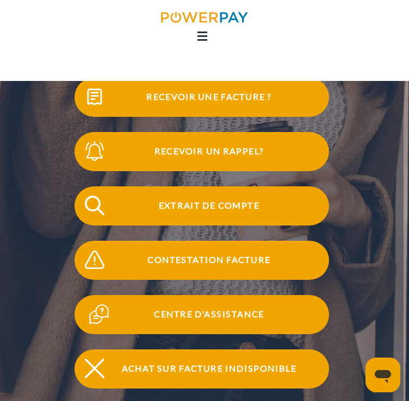
scroll to position [163, 0]
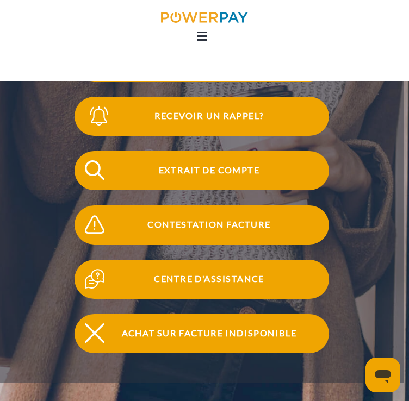
click at [196, 120] on span "Recevoir un rappel?" at bounding box center [209, 116] width 240 height 39
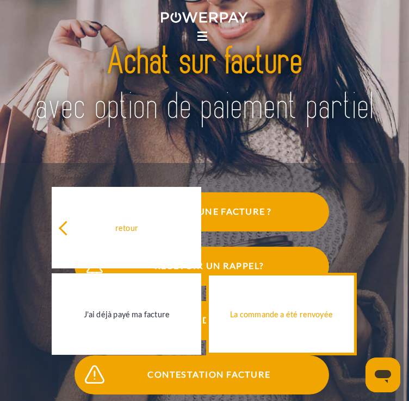
scroll to position [0, 0]
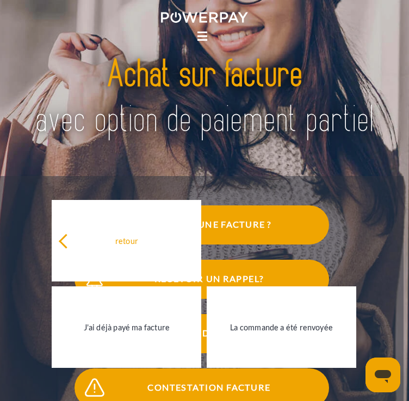
click at [261, 238] on div "retour J'ai déjà payé ma facture La commande a été renvoyée" at bounding box center [204, 284] width 327 height 172
click at [259, 231] on div "retour J'ai déjà payé ma facture La commande a été renvoyée" at bounding box center [204, 284] width 327 height 172
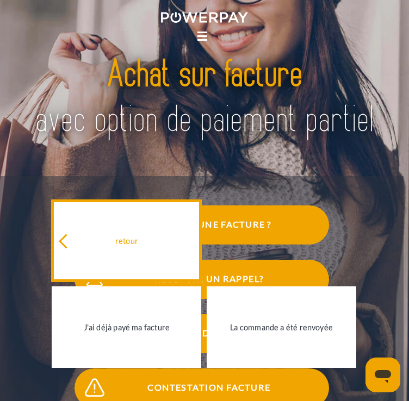
click at [143, 238] on link "retour" at bounding box center [126, 241] width 149 height 82
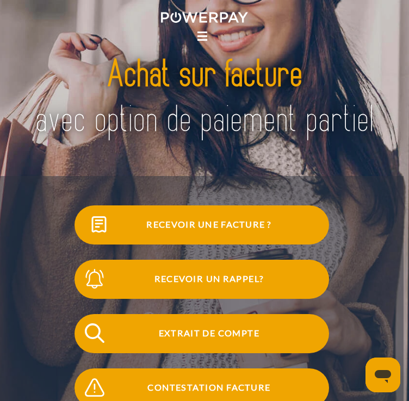
click at [139, 230] on span "Recevoir une facture ?" at bounding box center [209, 224] width 240 height 39
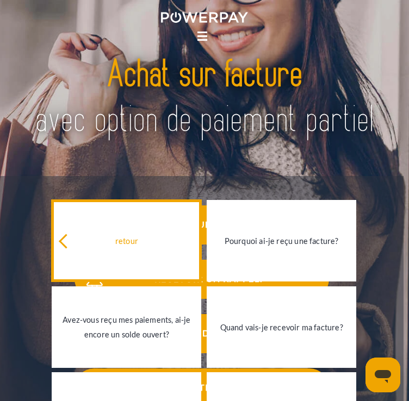
click at [117, 231] on link "retour" at bounding box center [126, 241] width 149 height 82
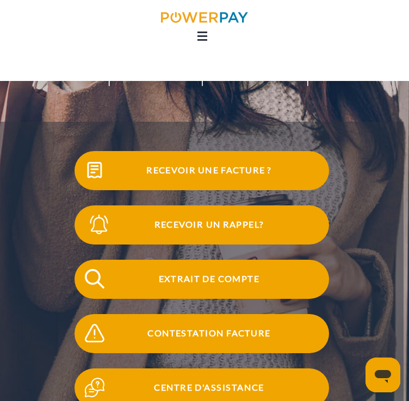
scroll to position [109, 0]
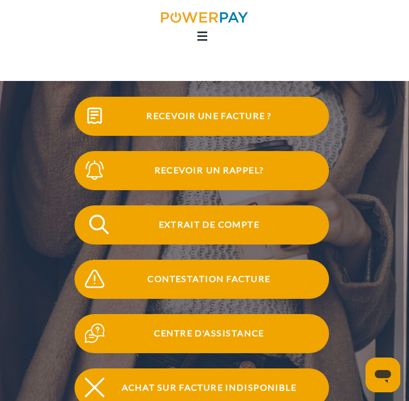
click at [209, 229] on span "Extrait de compte" at bounding box center [209, 224] width 240 height 39
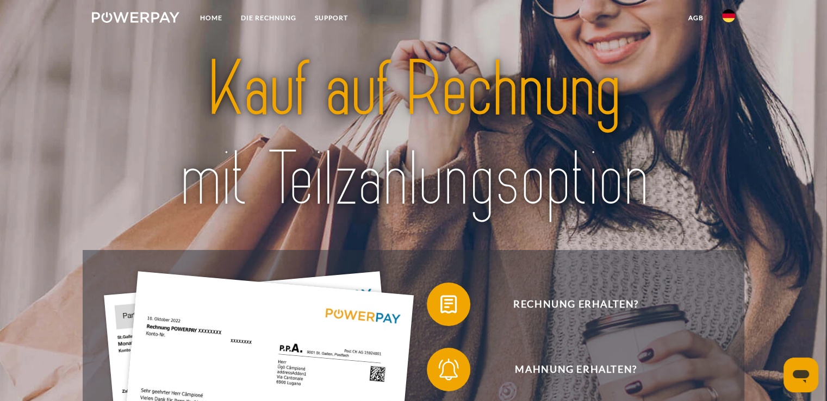
click at [732, 20] on img at bounding box center [728, 15] width 13 height 13
click at [728, 49] on img at bounding box center [728, 51] width 13 height 13
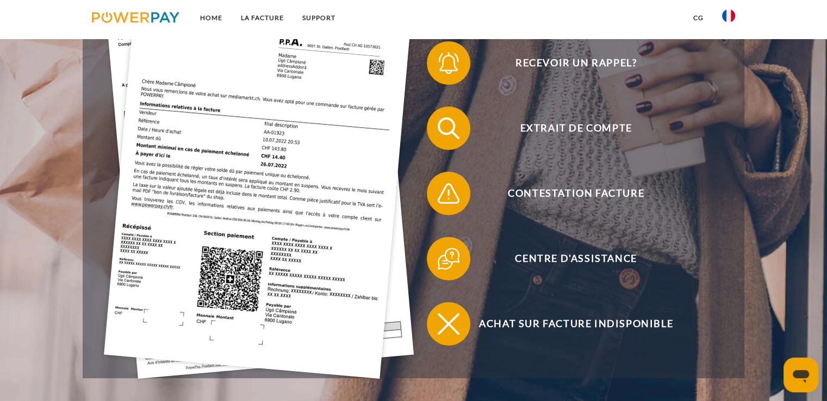
scroll to position [326, 0]
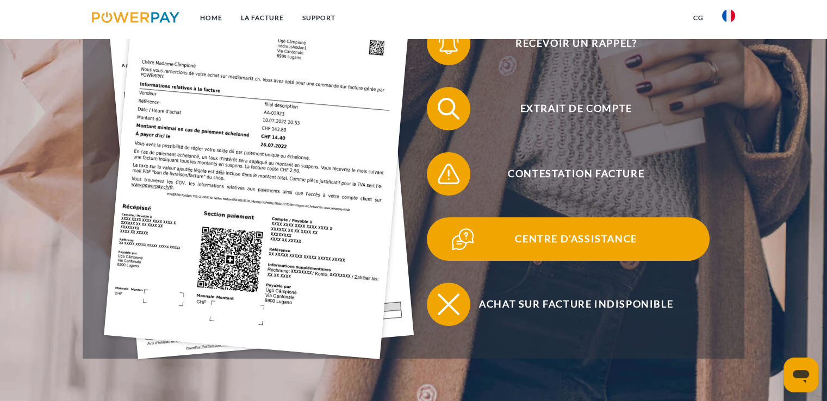
click at [599, 243] on span "Centre d'assistance" at bounding box center [575, 238] width 266 height 43
